Goal: Task Accomplishment & Management: Manage account settings

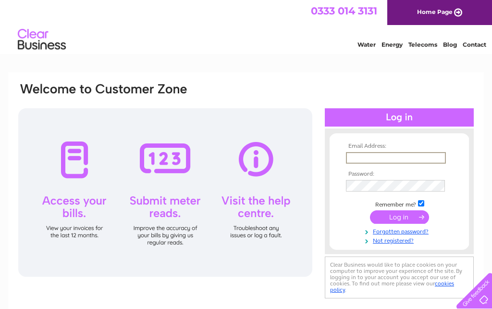
type input "Johnjefferson1555@hotmail.com"
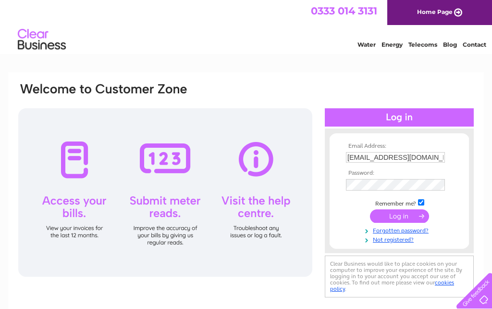
click at [399, 221] on input "submit" at bounding box center [399, 215] width 59 height 13
click at [400, 223] on input "submit" at bounding box center [399, 215] width 59 height 13
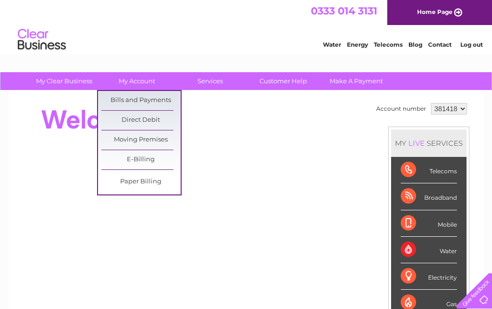
click at [119, 100] on link "Bills and Payments" at bounding box center [140, 100] width 79 height 19
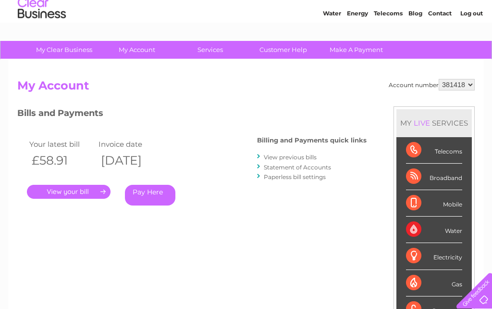
scroll to position [37, 0]
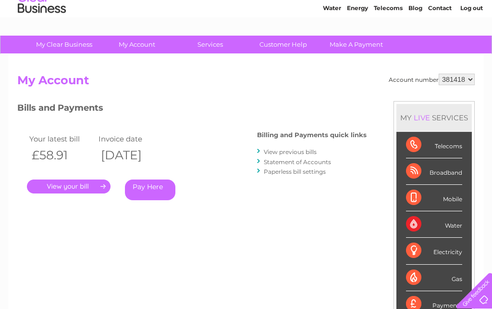
click at [55, 190] on link "." at bounding box center [69, 186] width 84 height 14
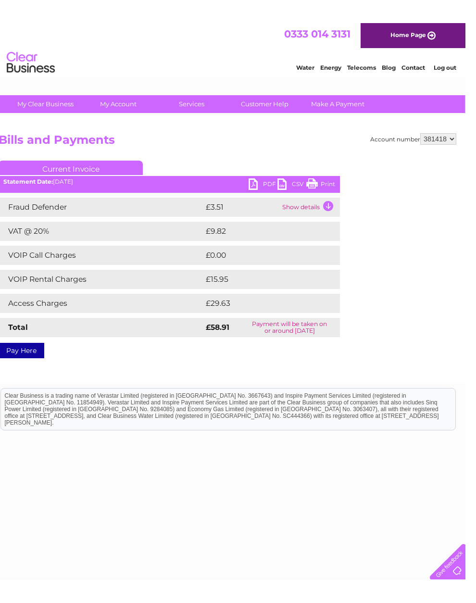
scroll to position [0, 28]
